Goal: Information Seeking & Learning: Find specific fact

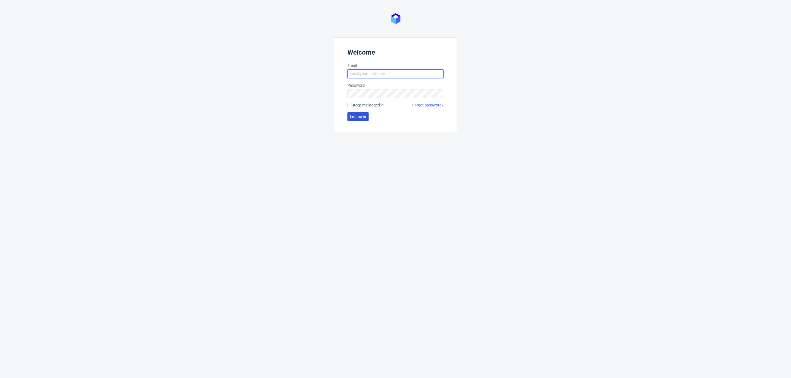
type input "[EMAIL_ADDRESS][DOMAIN_NAME]"
click at [364, 117] on span "Let me in" at bounding box center [358, 117] width 16 height 4
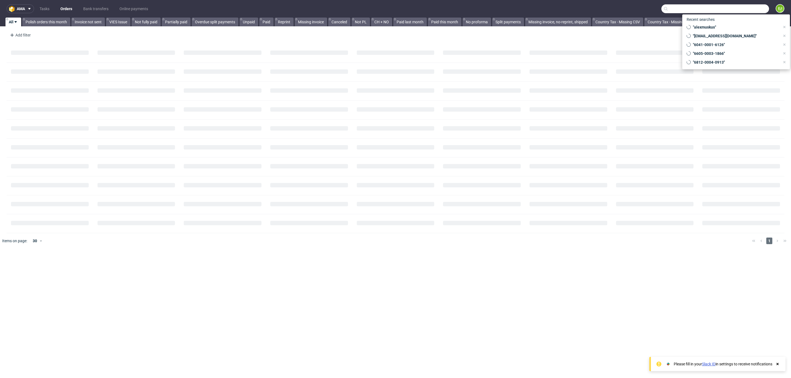
click at [737, 10] on input "text" at bounding box center [715, 8] width 108 height 9
paste input "R851964559"
type input "R851964559"
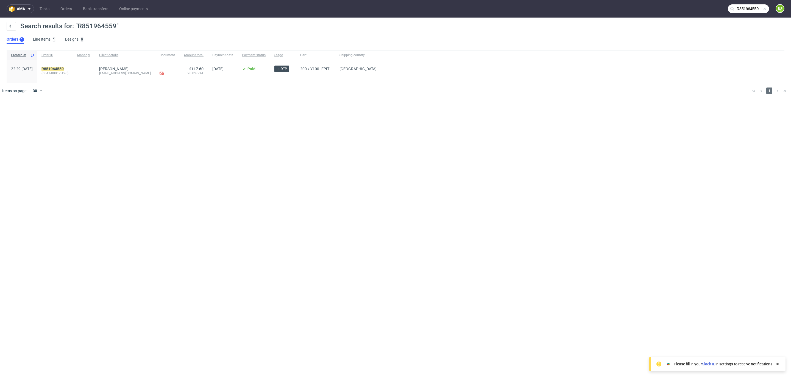
click at [67, 65] on div "R851964559 (6041-0001-6126)" at bounding box center [55, 71] width 36 height 23
click at [64, 68] on mark "R851964559" at bounding box center [52, 69] width 22 height 4
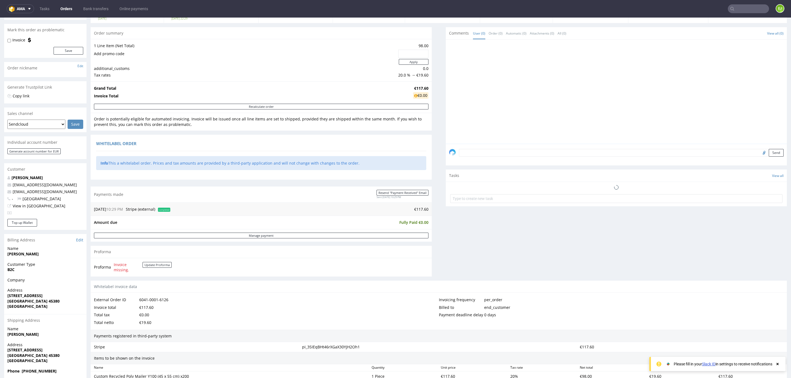
scroll to position [1, 0]
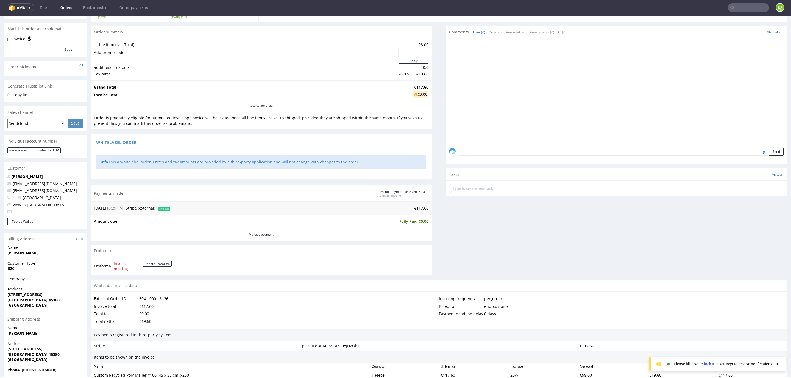
click at [24, 251] on strong "[PERSON_NAME]" at bounding box center [22, 252] width 31 height 5
copy strong "[PERSON_NAME]"
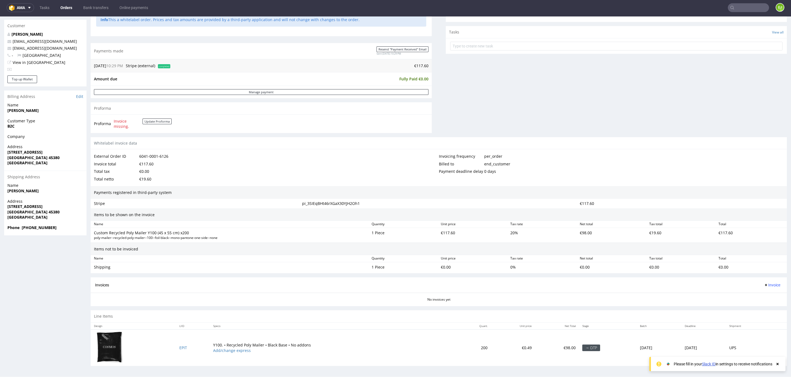
click at [27, 152] on strong "[STREET_ADDRESS]" at bounding box center [24, 152] width 35 height 5
copy strong "[STREET_ADDRESS]"
click at [36, 160] on span "[GEOGRAPHIC_DATA]" at bounding box center [45, 162] width 76 height 5
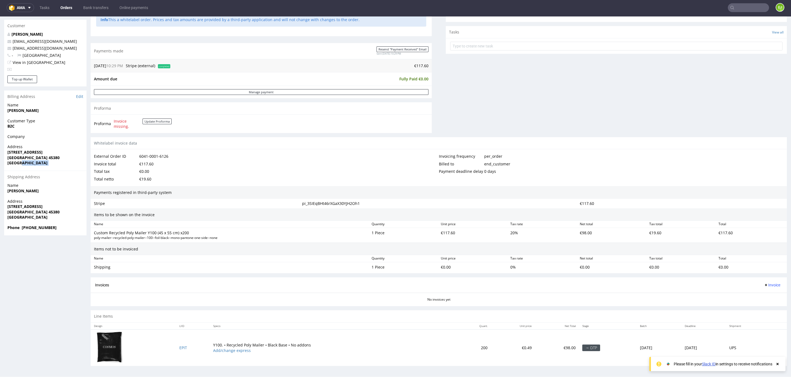
click at [36, 160] on span "[GEOGRAPHIC_DATA]" at bounding box center [45, 162] width 76 height 5
click at [32, 155] on strong "[GEOGRAPHIC_DATA] 45380" at bounding box center [33, 157] width 52 height 5
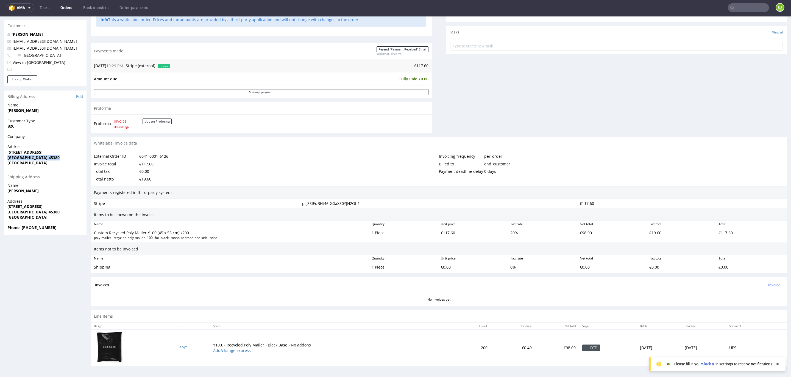
copy strong "[GEOGRAPHIC_DATA] 45380"
click at [744, 7] on input "text" at bounding box center [748, 7] width 41 height 9
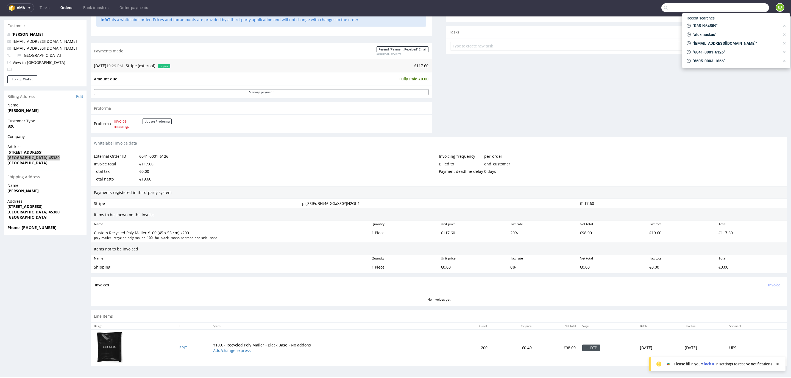
paste input "R342859583"
type input "R342859583"
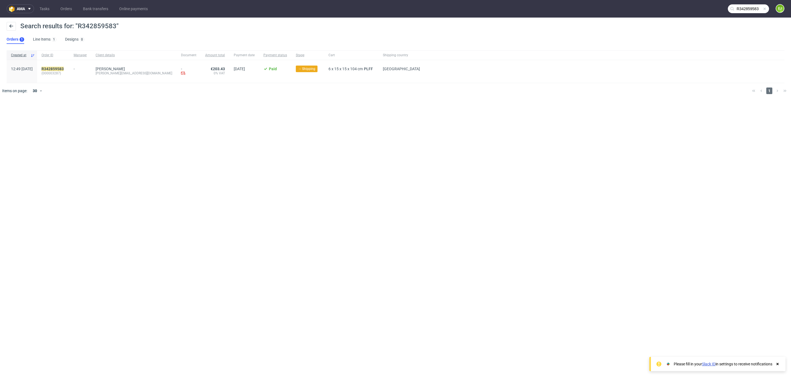
drag, startPoint x: 109, startPoint y: 68, endPoint x: 144, endPoint y: 66, distance: 35.2
click at [144, 66] on div "[PERSON_NAME] [PERSON_NAME][EMAIL_ADDRESS][DOMAIN_NAME]" at bounding box center [133, 71] width 85 height 23
copy link "[PERSON_NAME]"
click at [69, 66] on div "R342859583 (000003287)" at bounding box center [53, 71] width 32 height 23
click at [64, 69] on mark "R342859583" at bounding box center [52, 69] width 22 height 4
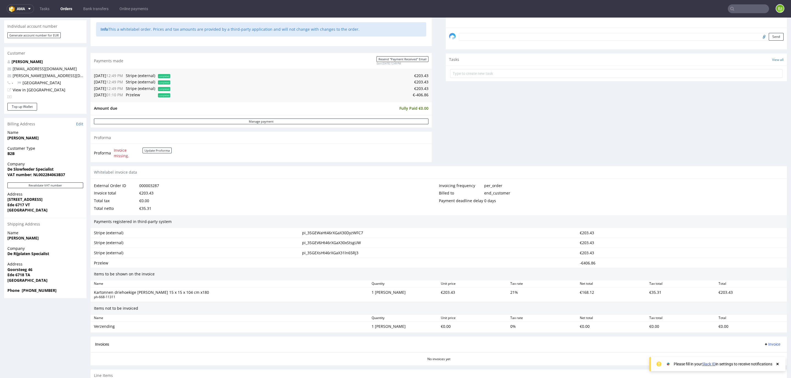
scroll to position [161, 0]
click at [28, 173] on strong "VAT number: NL002284063B37" at bounding box center [36, 174] width 58 height 5
click at [27, 172] on strong "VAT number: NL002284063B37" at bounding box center [36, 174] width 58 height 5
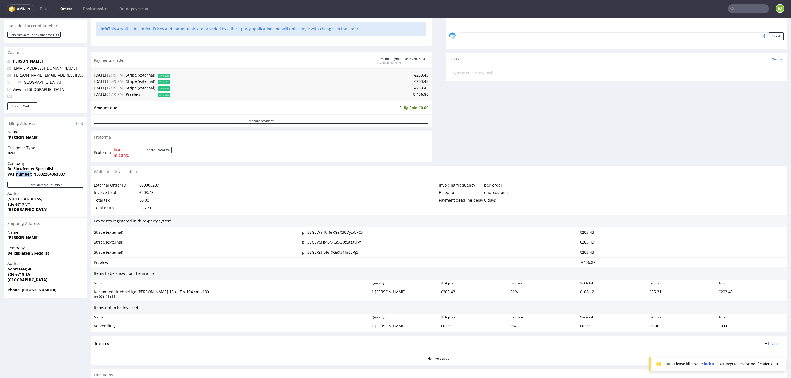
click at [27, 172] on strong "VAT number: NL002284063B37" at bounding box center [36, 174] width 58 height 5
click at [23, 168] on strong "De Slowfeeder Specialist" at bounding box center [30, 168] width 46 height 5
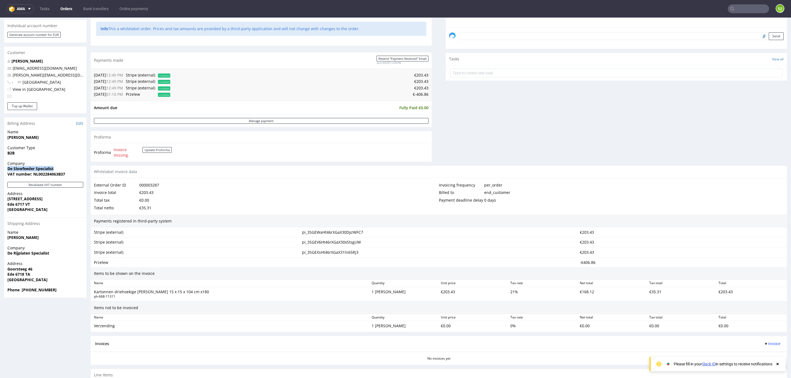
copy strong "De Slowfeeder Specialist"
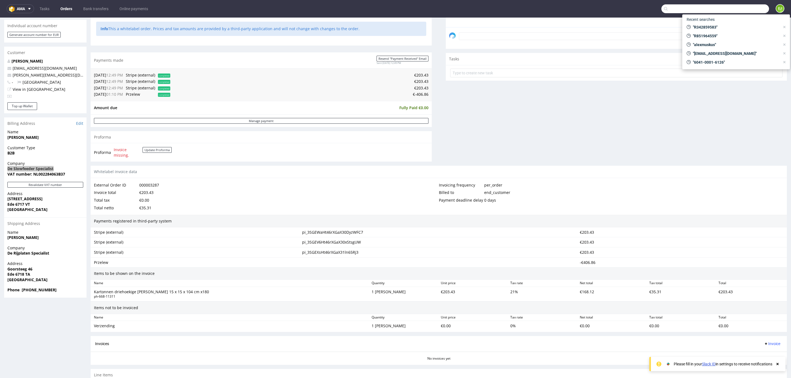
click at [732, 11] on input "text" at bounding box center [715, 8] width 108 height 9
paste input "R849430203"
type input "R849430203"
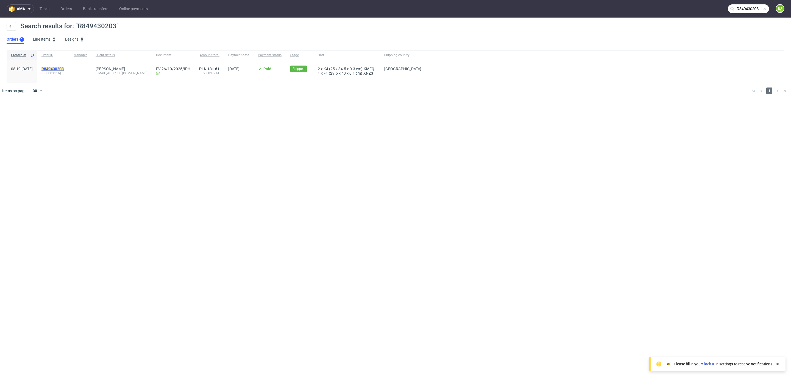
click at [64, 67] on mark "R849430203" at bounding box center [52, 69] width 22 height 4
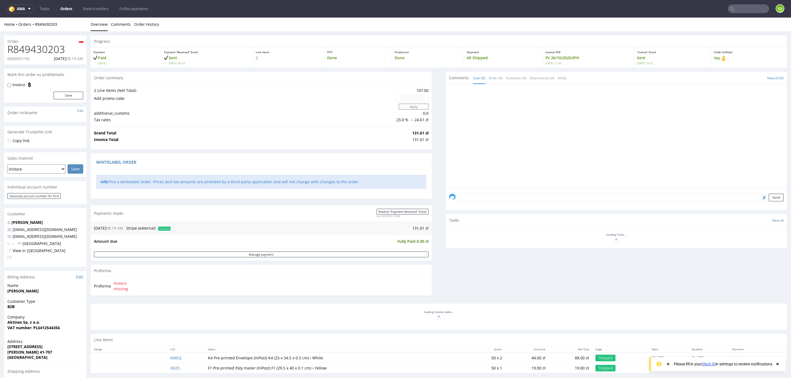
scroll to position [84, 0]
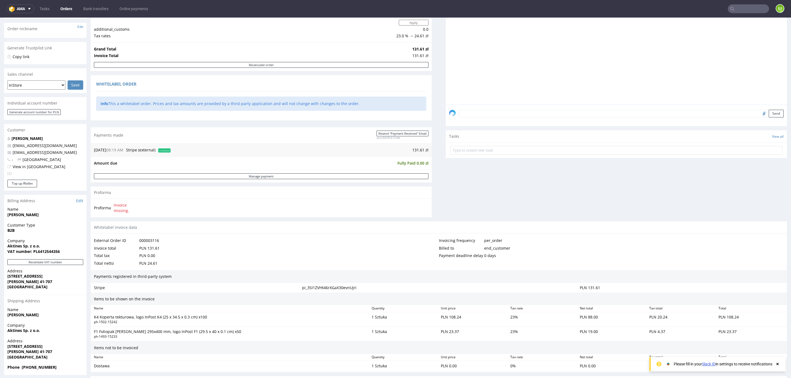
click at [57, 251] on strong "VAT number: PL6412544356" at bounding box center [33, 251] width 52 height 5
copy strong "PL6412544356"
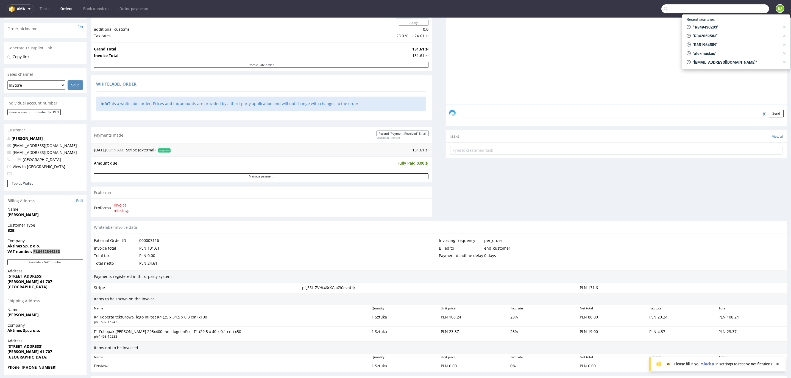
click at [734, 10] on input "text" at bounding box center [715, 8] width 108 height 9
paste input "R275783503"
type input "R275783503"
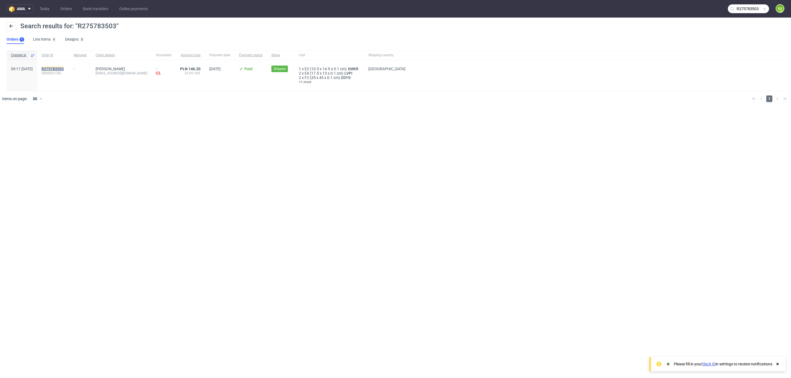
click at [64, 67] on mark "R275783503" at bounding box center [52, 69] width 22 height 4
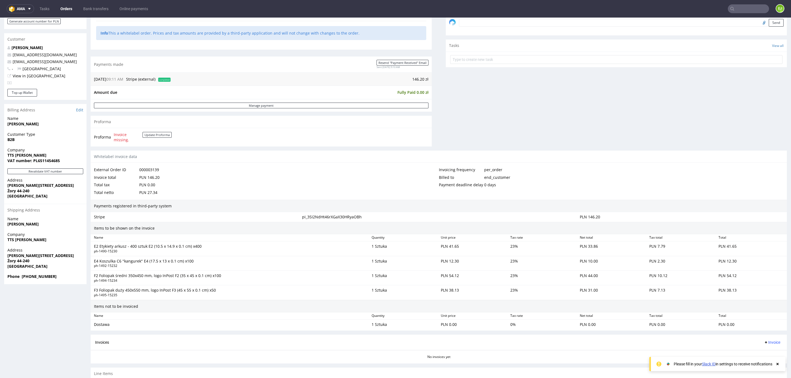
scroll to position [175, 0]
drag, startPoint x: 38, startPoint y: 162, endPoint x: 68, endPoint y: 166, distance: 30.0
click at [68, 166] on div "Company TTS [PERSON_NAME] VAT number: PL6511454685" at bounding box center [45, 157] width 82 height 21
copy strong "6511454685"
click at [746, 6] on input "text" at bounding box center [748, 8] width 41 height 9
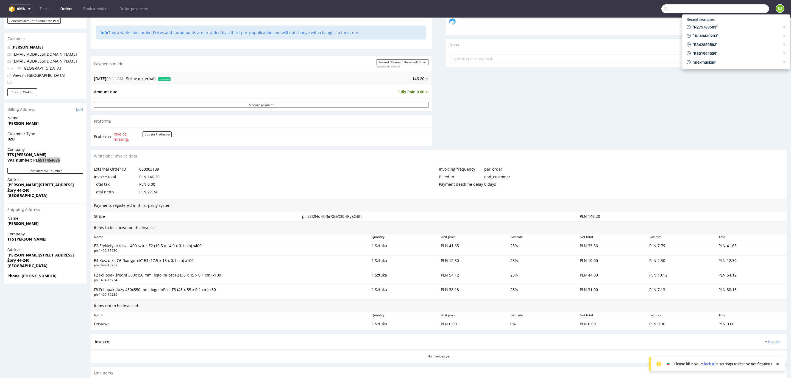
paste input "R821638386"
type input "R821638386"
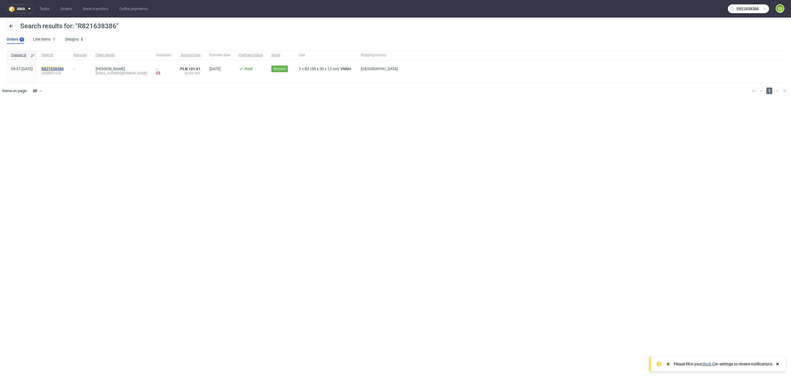
click at [64, 67] on mark "R821638386" at bounding box center [52, 69] width 22 height 4
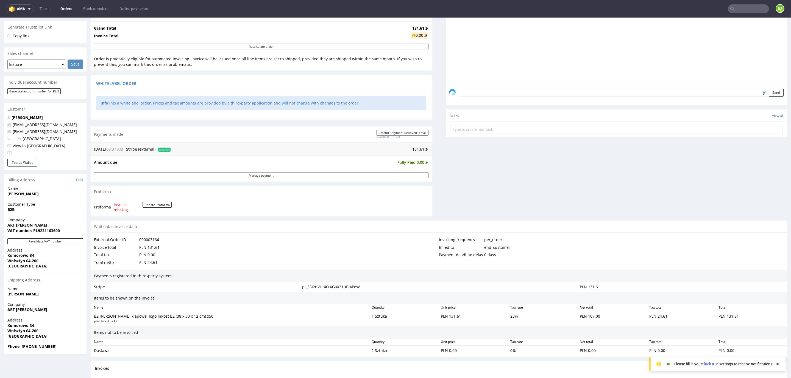
scroll to position [109, 0]
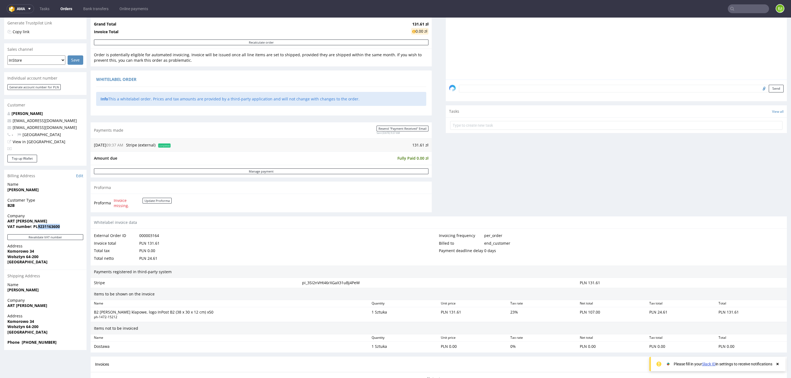
drag, startPoint x: 38, startPoint y: 227, endPoint x: 79, endPoint y: 232, distance: 41.7
click at [79, 232] on div "Company ART [PERSON_NAME] VAT number: PL9231163600" at bounding box center [45, 223] width 82 height 21
copy strong "9231163600"
click at [744, 7] on input "text" at bounding box center [748, 8] width 41 height 9
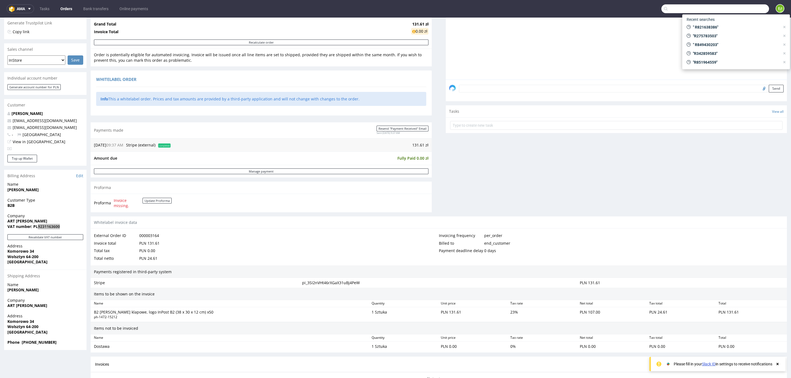
paste input "R663175838"
type input "R663175838"
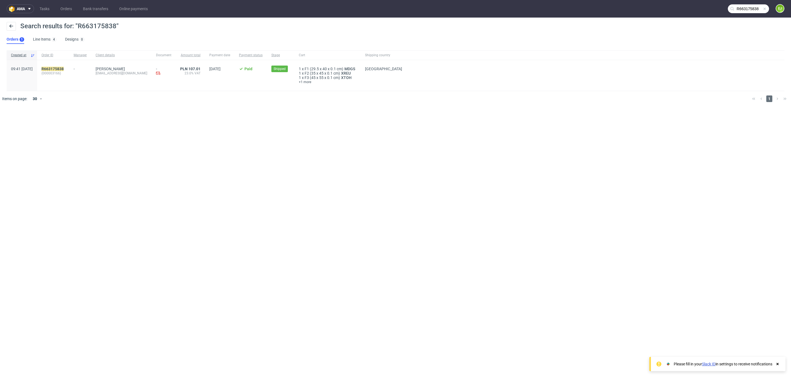
click at [65, 71] on span "(000003166)" at bounding box center [52, 73] width 23 height 4
click at [64, 69] on mark "R663175838" at bounding box center [52, 69] width 22 height 4
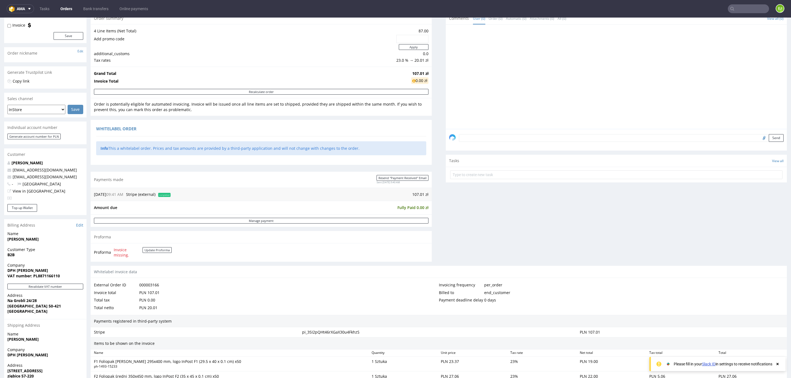
scroll to position [60, 0]
drag, startPoint x: 38, startPoint y: 275, endPoint x: 71, endPoint y: 283, distance: 34.0
click at [71, 283] on section "Billing Address Edit Name [PERSON_NAME] Customer Type B2B Company DPH [PERSON_N…" at bounding box center [45, 309] width 82 height 180
copy section "8871166110 Revalidate VAT number"
